Goal: Task Accomplishment & Management: Manage account settings

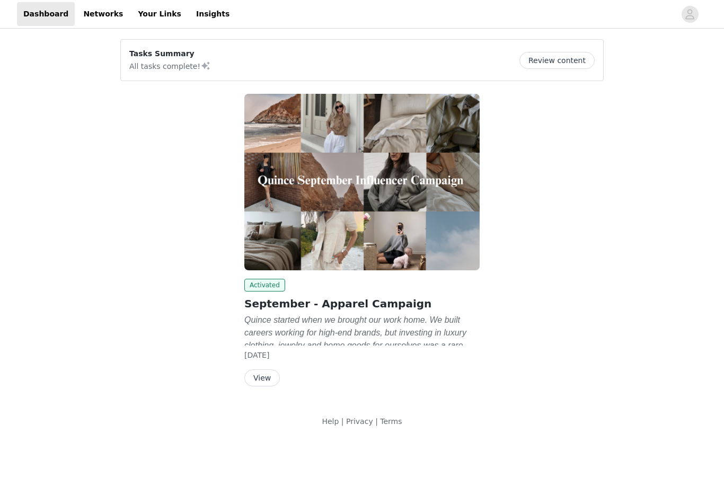
click at [270, 375] on button "View" at bounding box center [262, 378] width 36 height 17
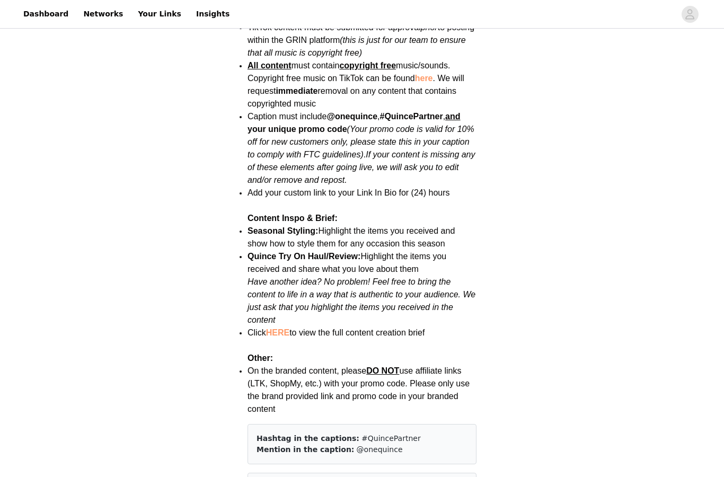
scroll to position [1205, 0]
click at [275, 329] on link "HERE" at bounding box center [277, 333] width 23 height 9
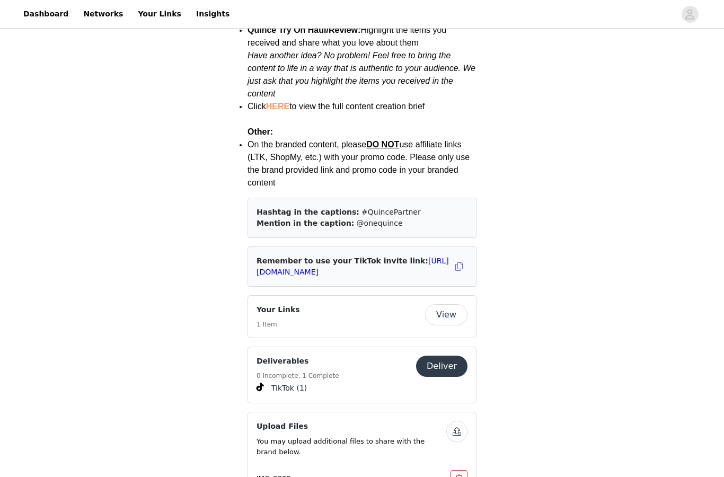
scroll to position [1432, 0]
click at [457, 356] on button "Deliver" at bounding box center [441, 366] width 51 height 21
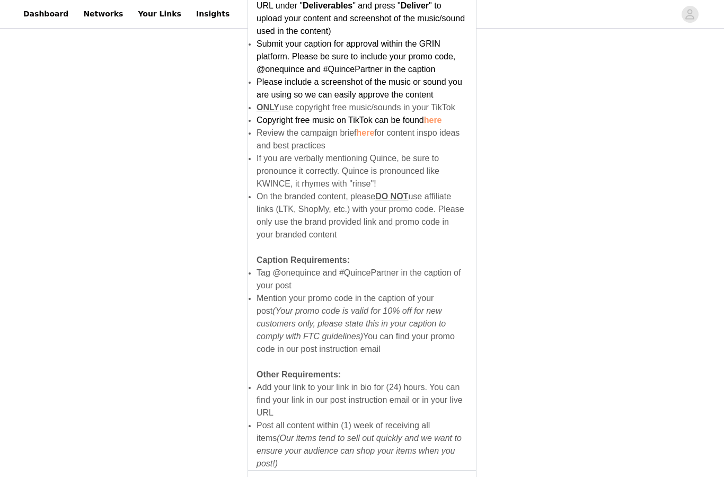
scroll to position [639, 0]
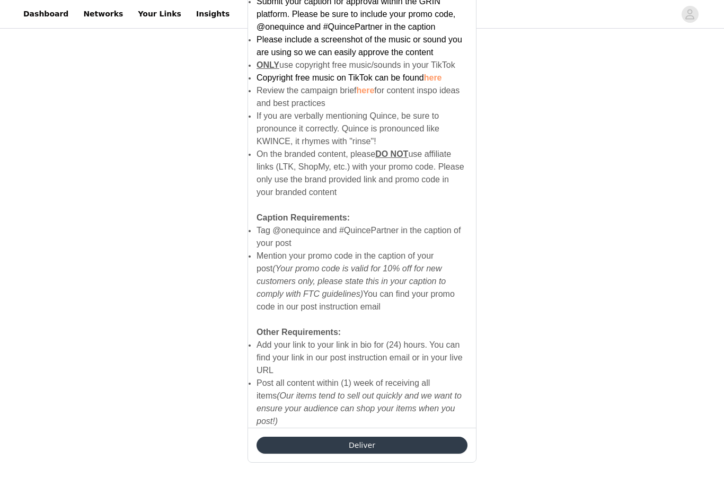
click at [328, 437] on button "Deliver" at bounding box center [362, 445] width 211 height 17
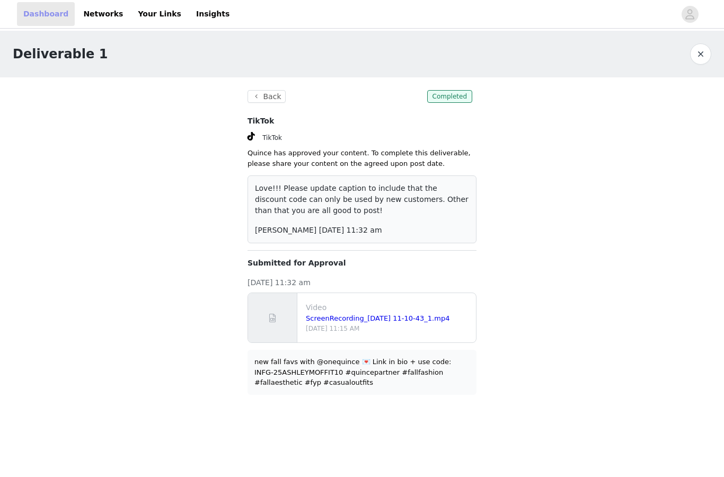
click at [35, 12] on link "Dashboard" at bounding box center [46, 14] width 58 height 24
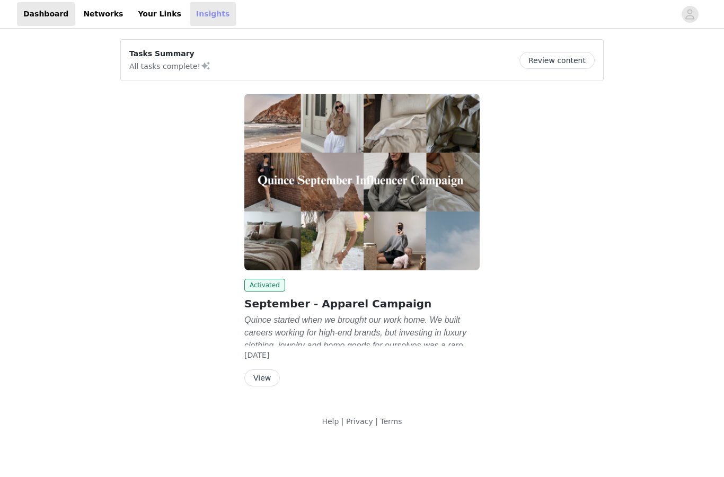
click at [190, 15] on link "Insights" at bounding box center [213, 14] width 46 height 24
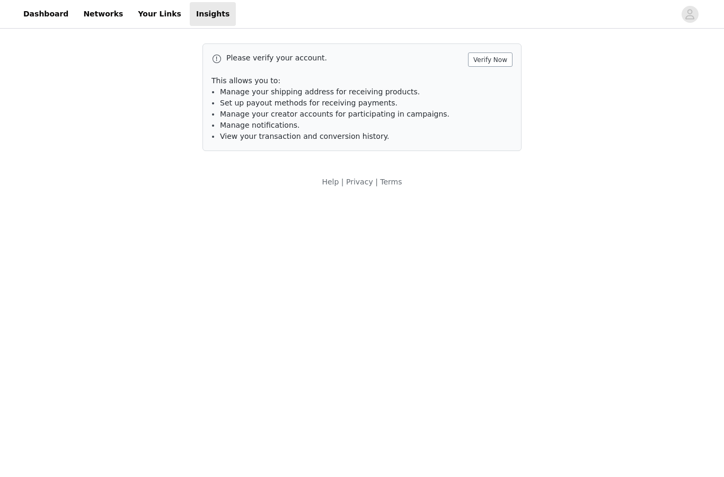
click at [495, 66] on button "Verify Now" at bounding box center [490, 59] width 45 height 14
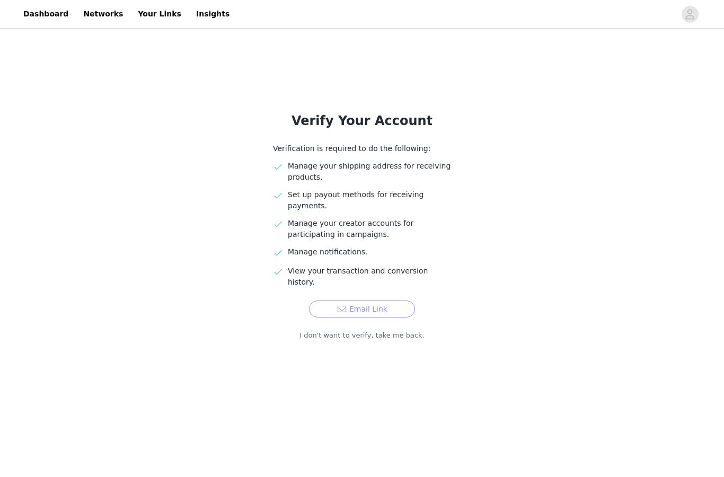
click at [397, 301] on button "Email Link" at bounding box center [362, 309] width 106 height 17
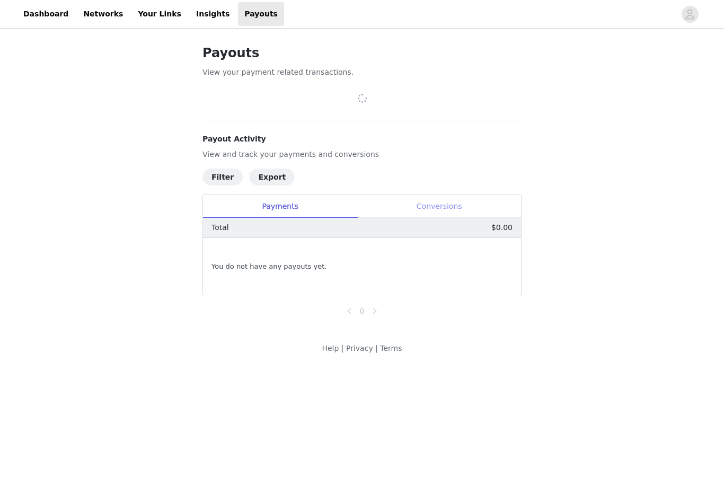
click at [466, 216] on div "Conversions" at bounding box center [439, 207] width 164 height 24
click at [268, 204] on div "Payments" at bounding box center [280, 207] width 154 height 24
click at [190, 13] on link "Insights" at bounding box center [213, 14] width 46 height 24
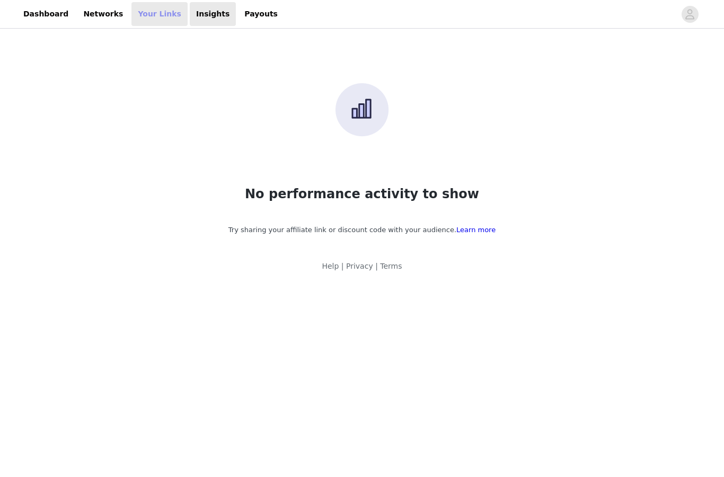
click at [147, 13] on link "Your Links" at bounding box center [160, 14] width 56 height 24
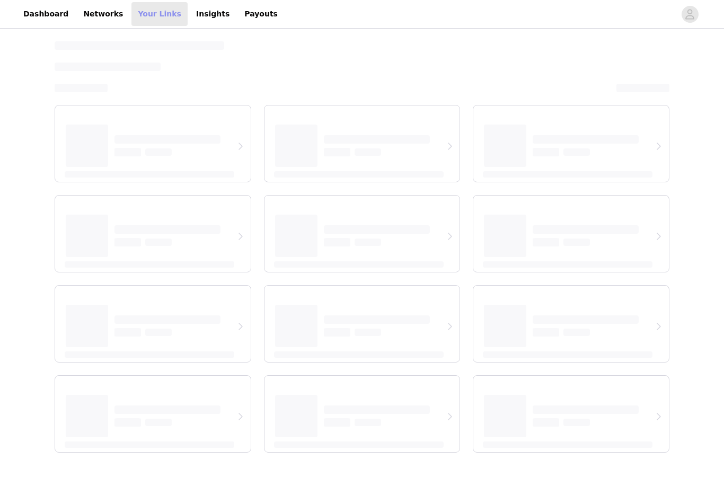
select select "12"
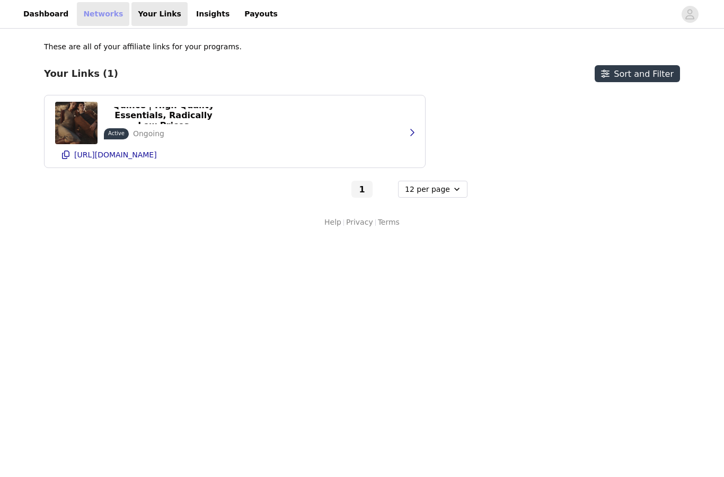
click at [93, 6] on link "Networks" at bounding box center [103, 14] width 52 height 24
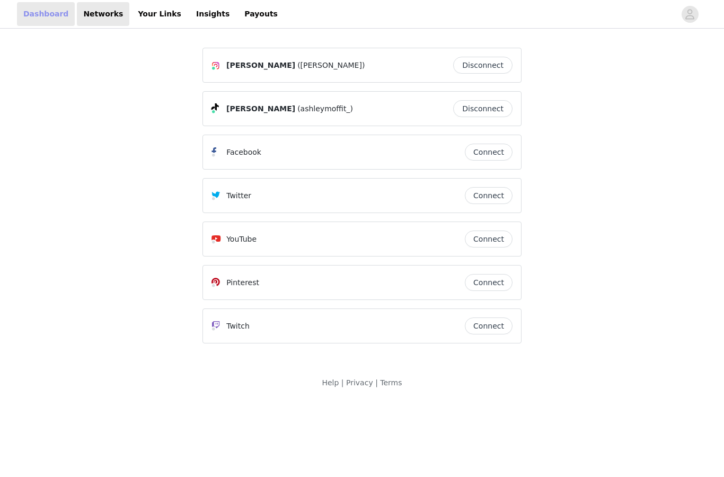
click at [35, 19] on link "Dashboard" at bounding box center [46, 14] width 58 height 24
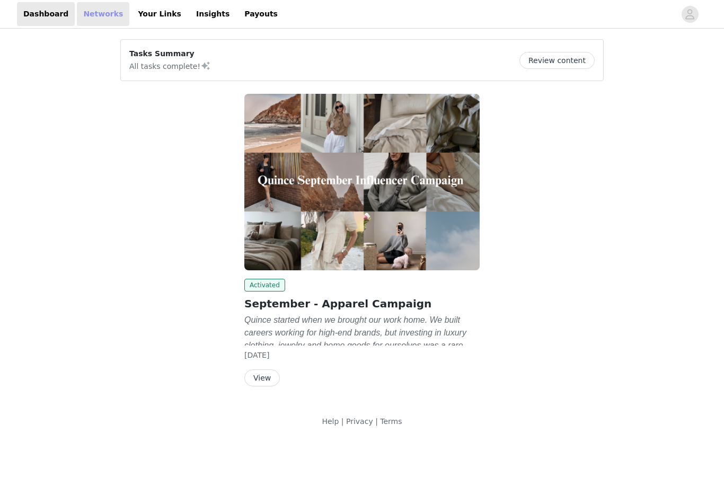
click at [96, 15] on link "Networks" at bounding box center [103, 14] width 52 height 24
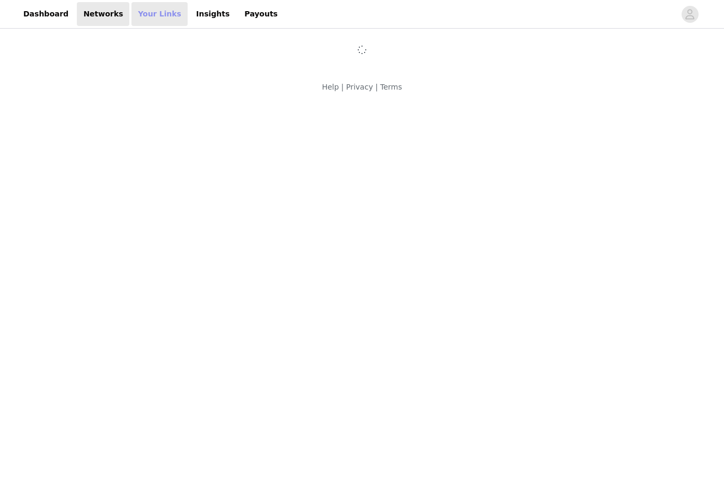
click at [144, 15] on link "Your Links" at bounding box center [160, 14] width 56 height 24
select select "12"
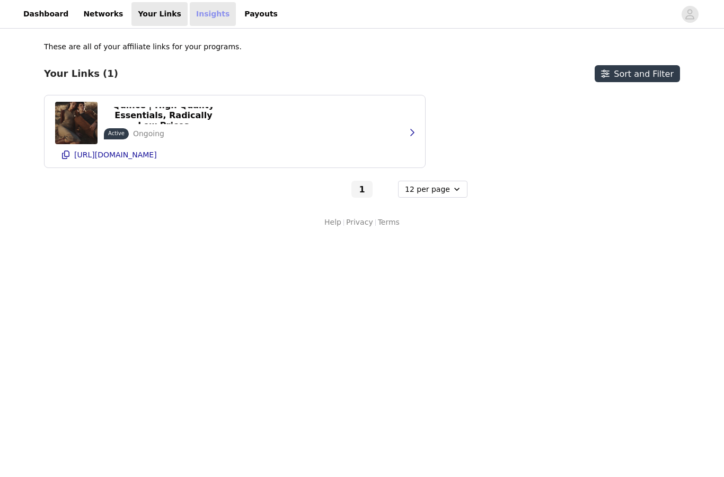
click at [195, 19] on link "Insights" at bounding box center [213, 14] width 46 height 24
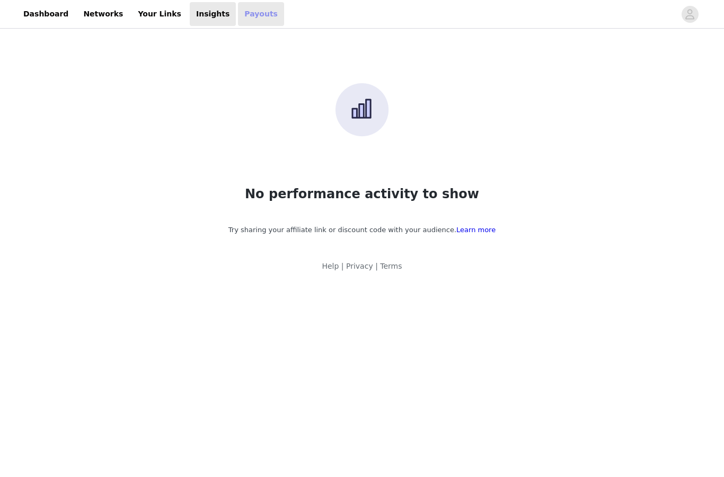
click at [238, 18] on link "Payouts" at bounding box center [261, 14] width 46 height 24
